Goal: Task Accomplishment & Management: Complete application form

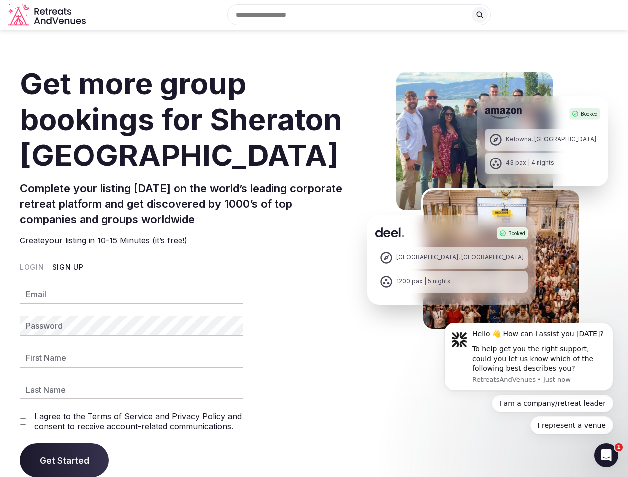
click at [314, 239] on div "Complete your listing [DATE] on the world’s leading corporate retreat platform …" at bounding box center [181, 210] width 323 height 74
click at [359, 15] on input "text" at bounding box center [358, 14] width 263 height 21
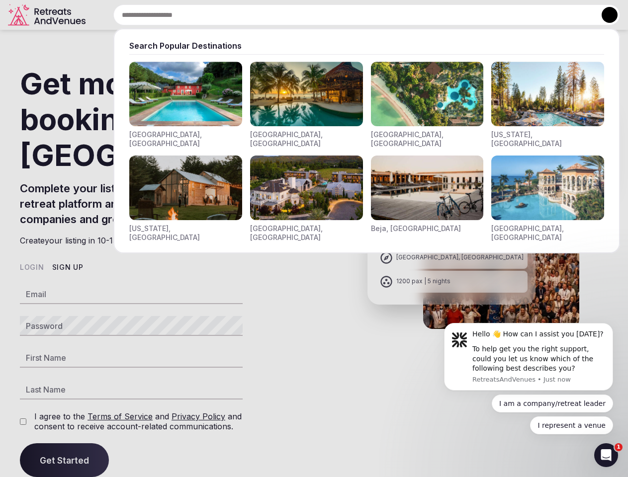
click at [601, 15] on button at bounding box center [609, 15] width 16 height 16
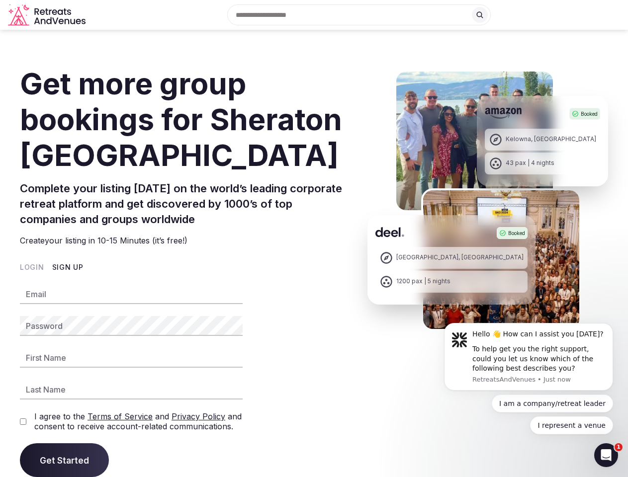
click at [44, 272] on button "Login" at bounding box center [32, 267] width 24 height 10
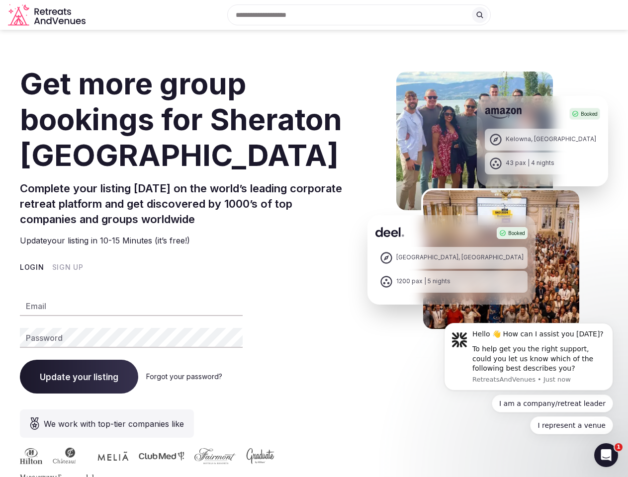
click at [83, 272] on button "Sign Up" at bounding box center [67, 267] width 31 height 10
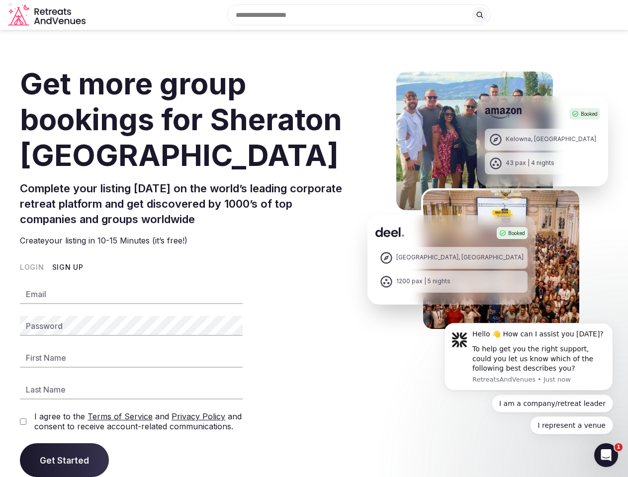
click at [528, 357] on div "To help get you the right support, could you let us know which of the following…" at bounding box center [538, 358] width 133 height 29
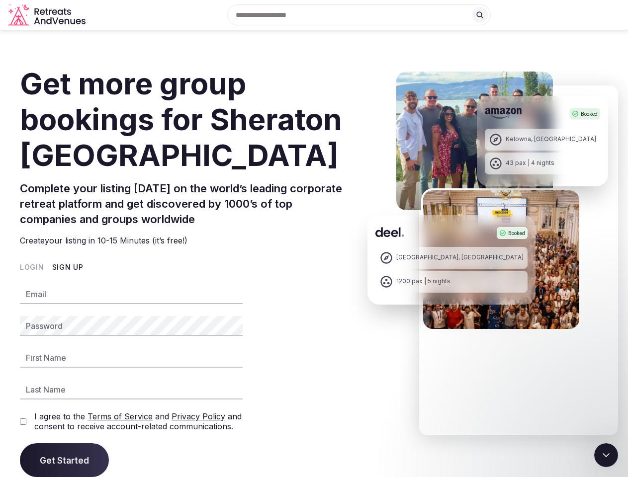
click at [615, 326] on section "Get more group bookings for Sheraton Grand Krakow Complete your listing [DATE] …" at bounding box center [314, 315] width 628 height 539
click at [563, 403] on div "Booked [GEOGRAPHIC_DATA], [GEOGRAPHIC_DATA] 43 pax | 4 nights Booked [GEOGRAPHI…" at bounding box center [487, 327] width 240 height 515
click at [606, 455] on icon "Close Intercom Messenger" at bounding box center [606, 455] width 12 height 12
